Goal: Task Accomplishment & Management: Manage account settings

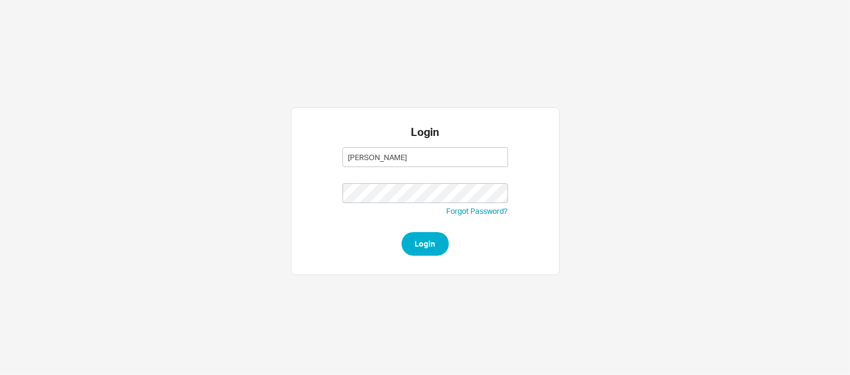
type input "[PERSON_NAME][EMAIL_ADDRESS][DOMAIN_NAME]"
click at [402, 232] on button "Login" at bounding box center [425, 244] width 47 height 24
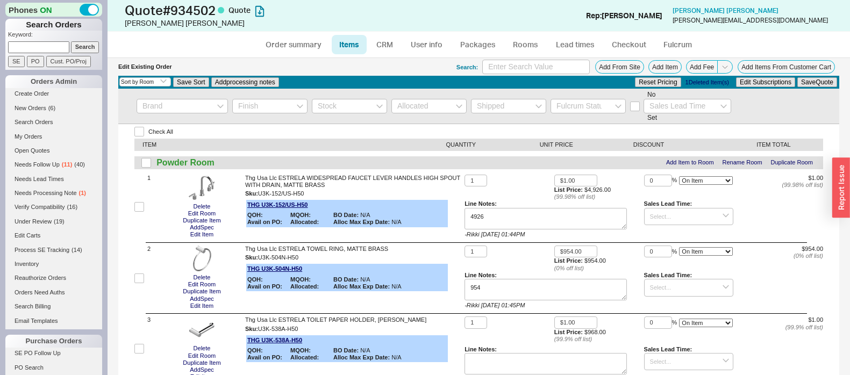
select select "3"
